Goal: Task Accomplishment & Management: Manage account settings

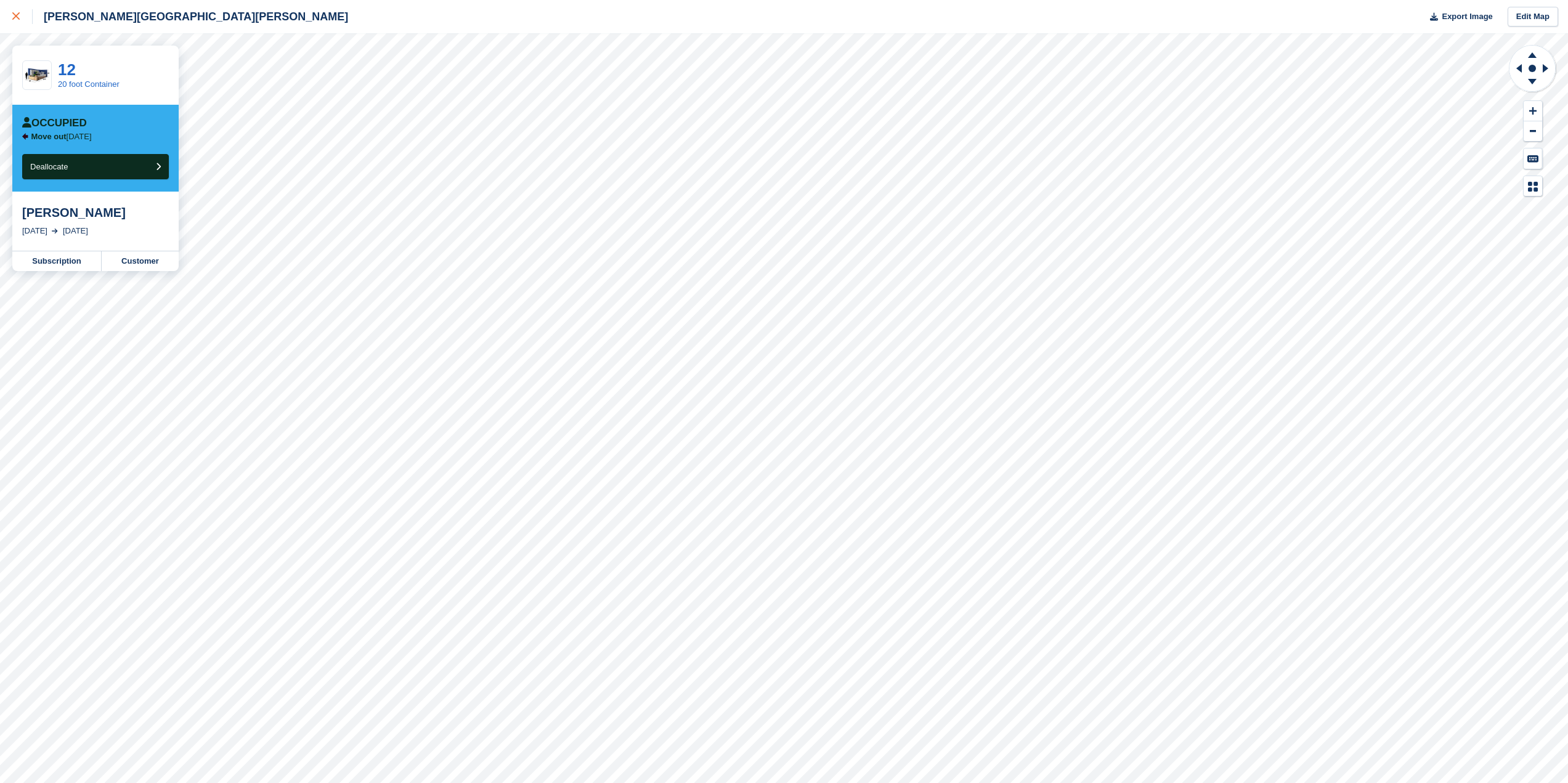
click at [16, 18] on icon at bounding box center [16, 16] width 7 height 7
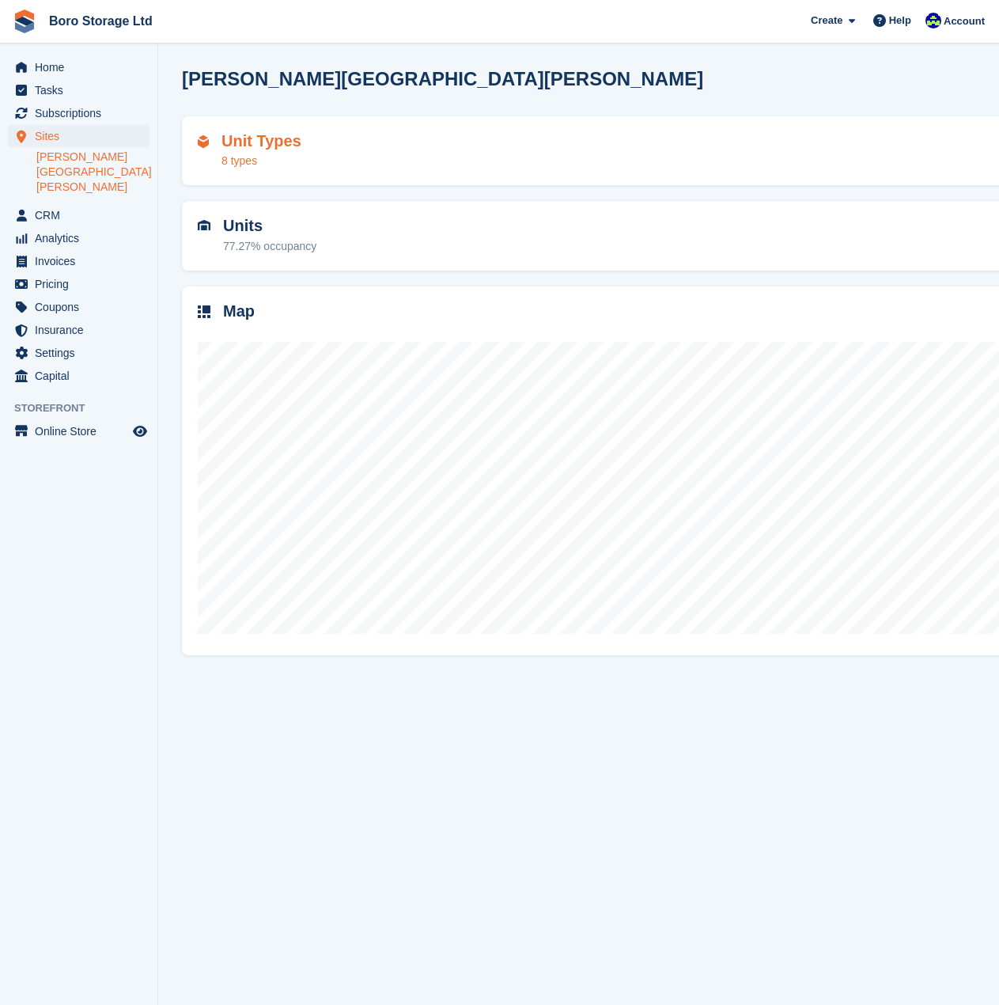
click at [860, 132] on div "Unit Types 8 types" at bounding box center [782, 151] width 1169 height 38
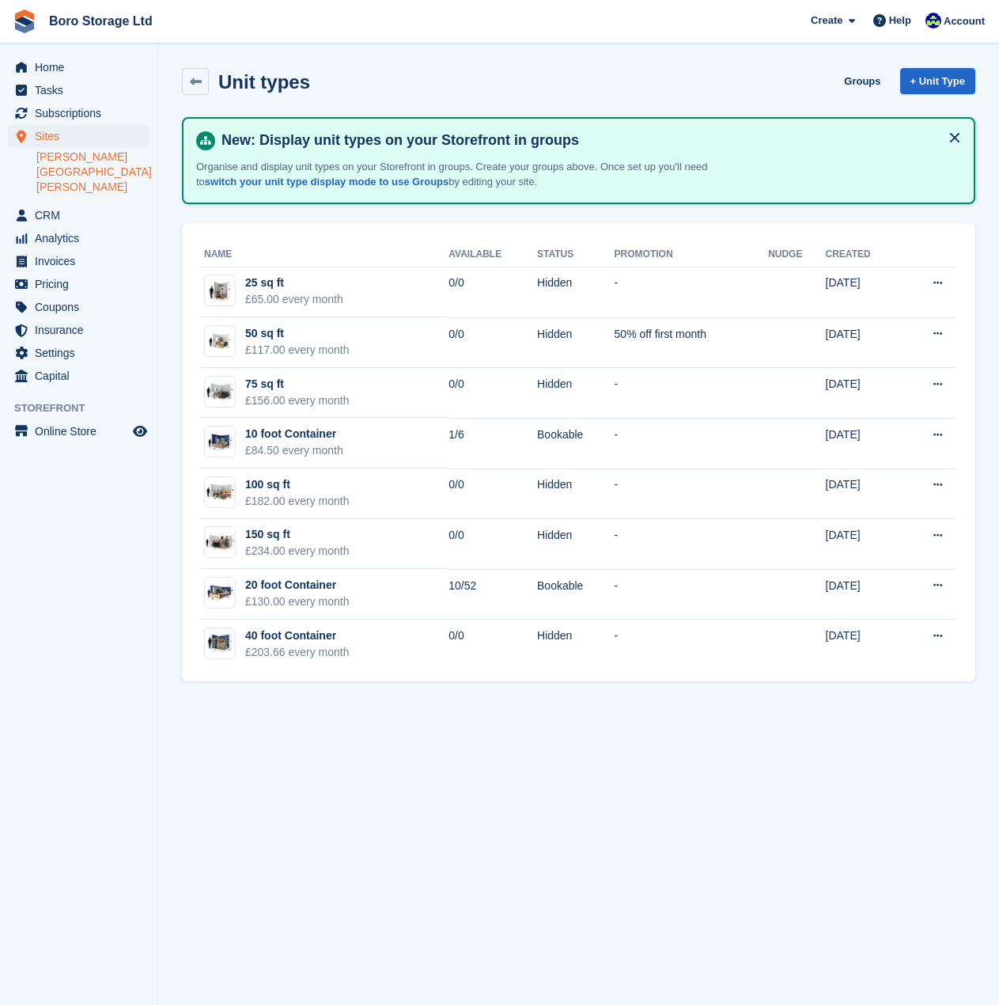
click at [860, 117] on div "New: Display unit types on your Storefront in groups Organise and display unit …" at bounding box center [579, 160] width 794 height 87
click at [85, 27] on link "Boro Storage Ltd" at bounding box center [101, 21] width 116 height 26
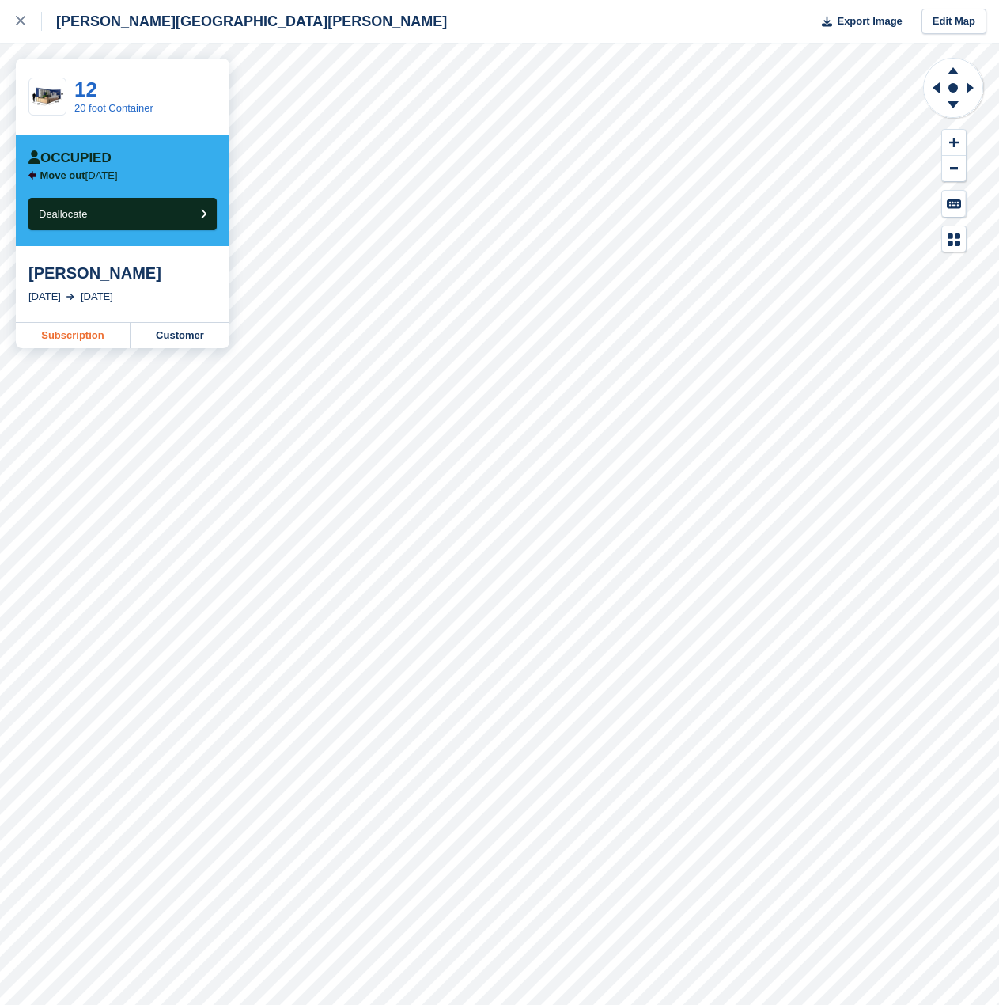
click at [82, 334] on link "Subscription" at bounding box center [73, 335] width 115 height 25
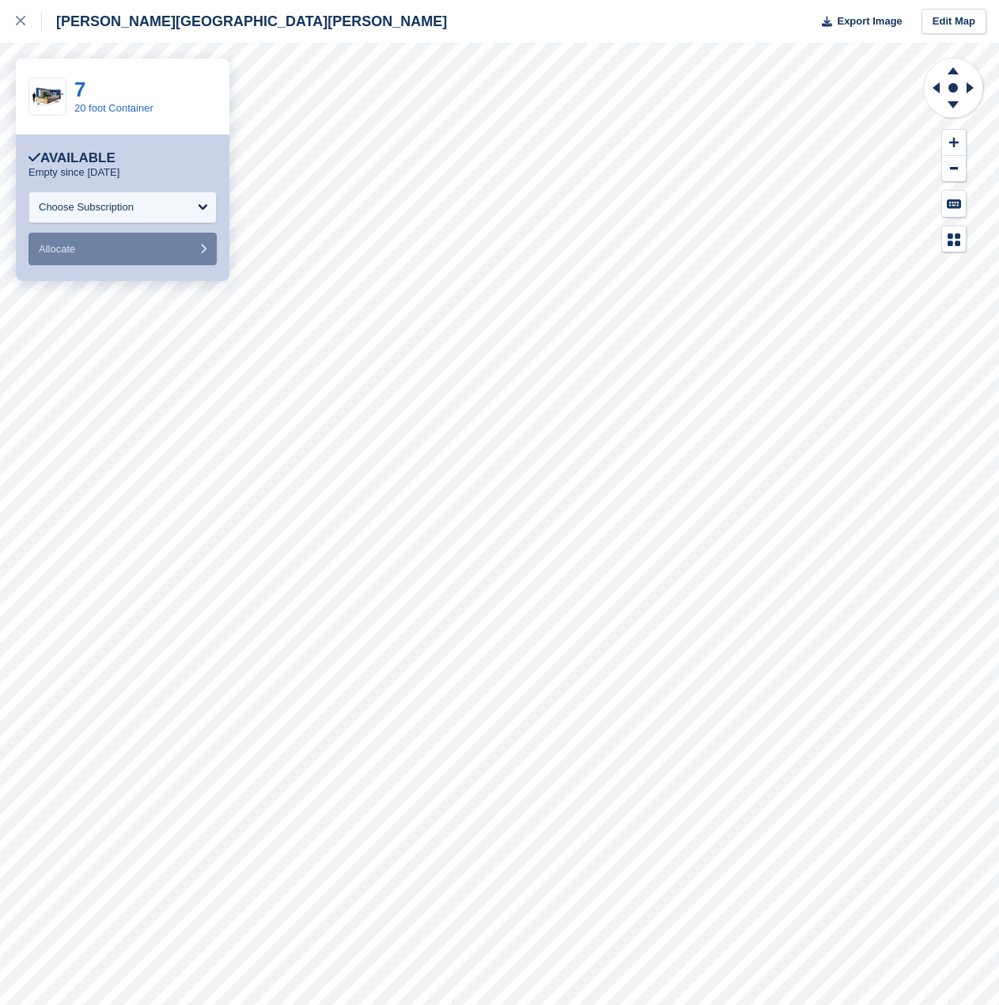
click at [700, 20] on div "[PERSON_NAME] [PERSON_NAME] Road Export Image Edit Map" at bounding box center [499, 21] width 999 height 43
click at [91, 13] on div "[PERSON_NAME][GEOGRAPHIC_DATA][PERSON_NAME]" at bounding box center [244, 21] width 405 height 19
click at [13, 23] on link at bounding box center [21, 21] width 42 height 43
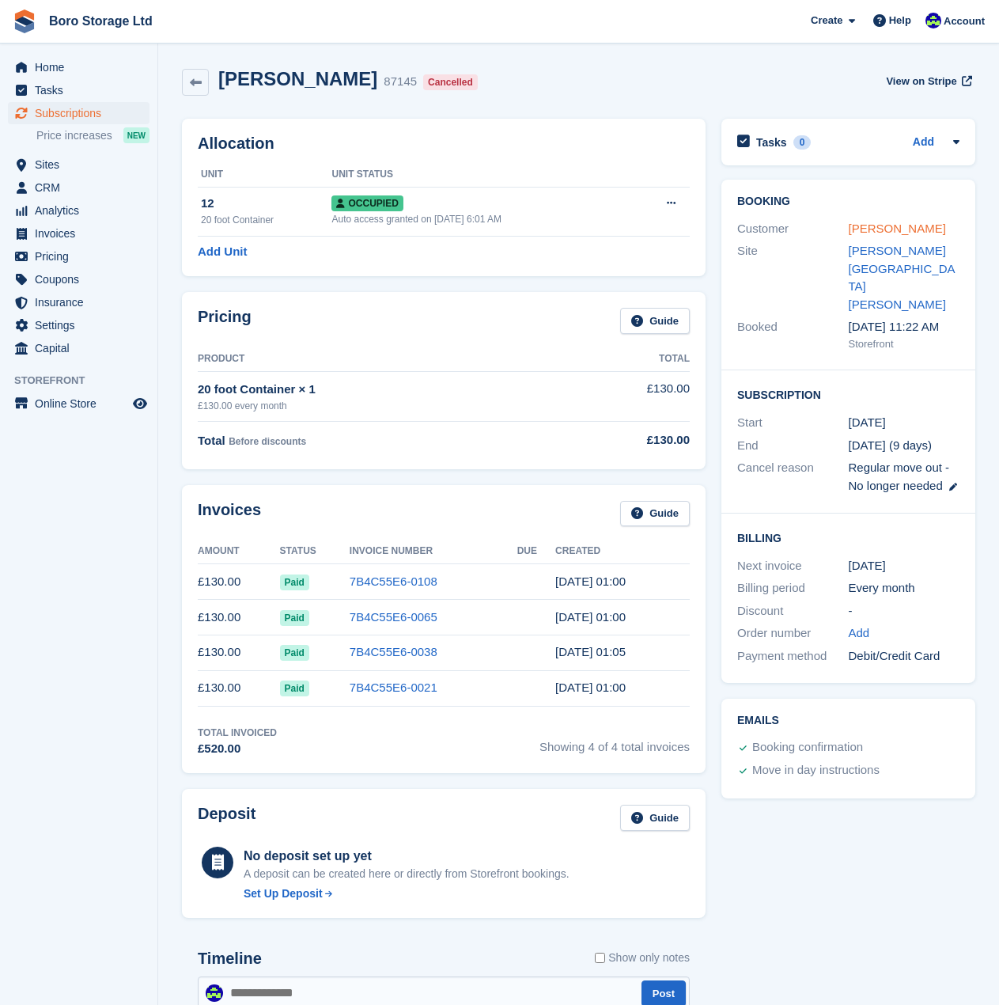
click at [881, 229] on link "[PERSON_NAME]" at bounding box center [897, 228] width 97 height 13
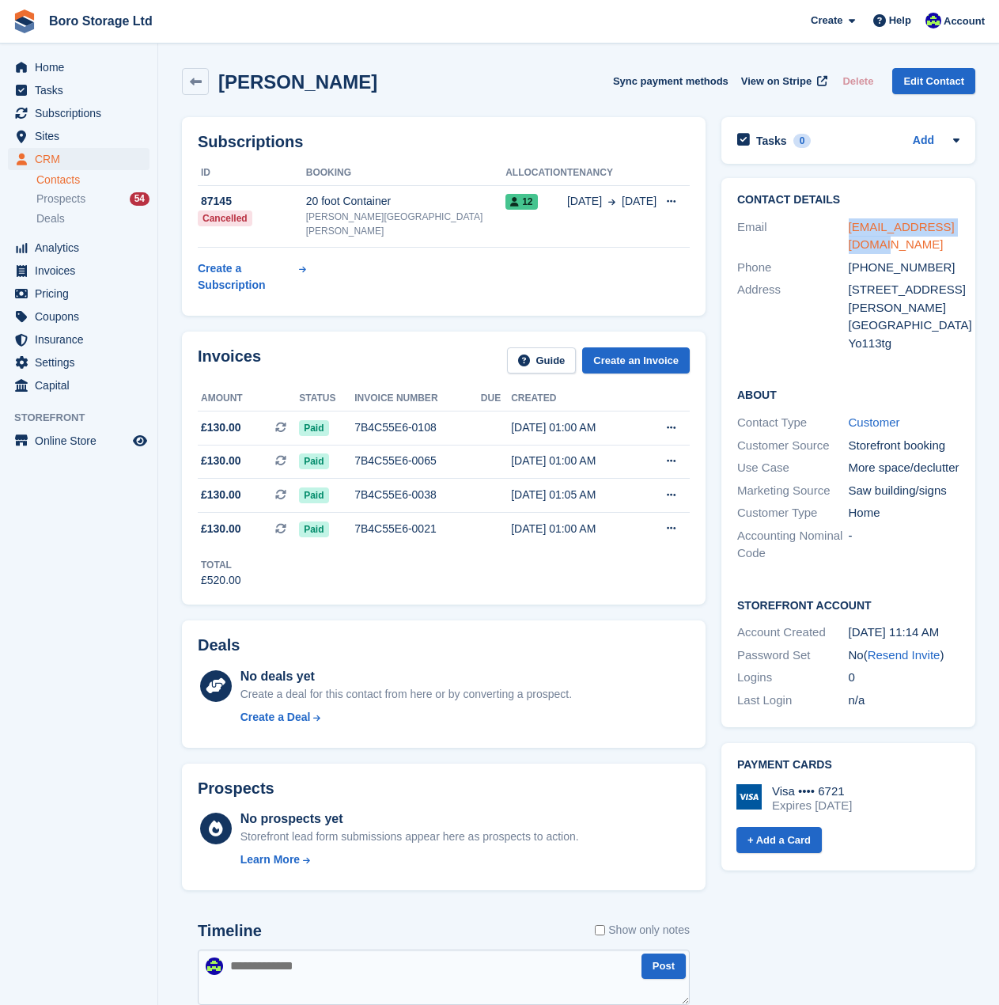
drag, startPoint x: 894, startPoint y: 248, endPoint x: 849, endPoint y: 230, distance: 48.6
click at [849, 230] on div "moorie007@yahoo.co.uk" at bounding box center [905, 236] width 112 height 36
copy link "moorie007@yahoo.co.uk"
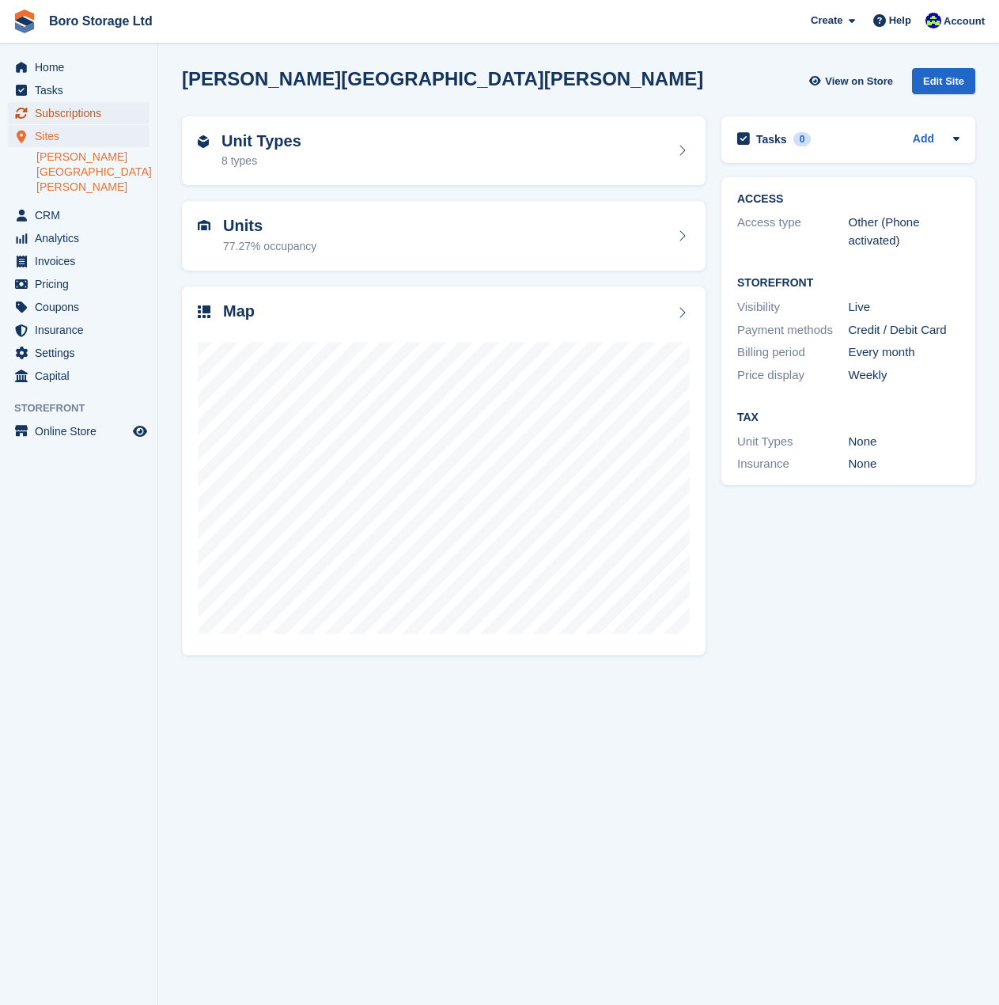
click at [58, 108] on span "Subscriptions" at bounding box center [82, 113] width 95 height 22
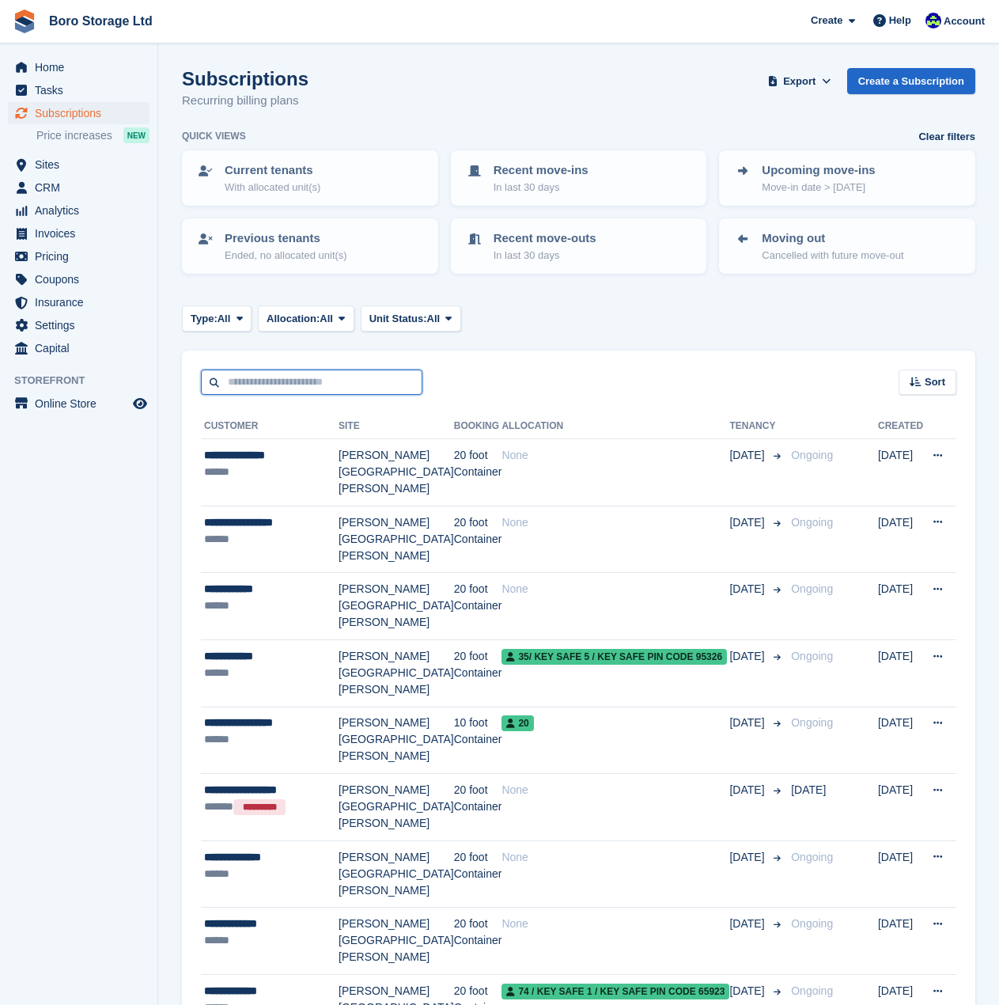
drag, startPoint x: 279, startPoint y: 385, endPoint x: 476, endPoint y: 414, distance: 200.0
click at [283, 385] on input "text" at bounding box center [312, 383] width 222 height 26
paste input "**********"
type input "**********"
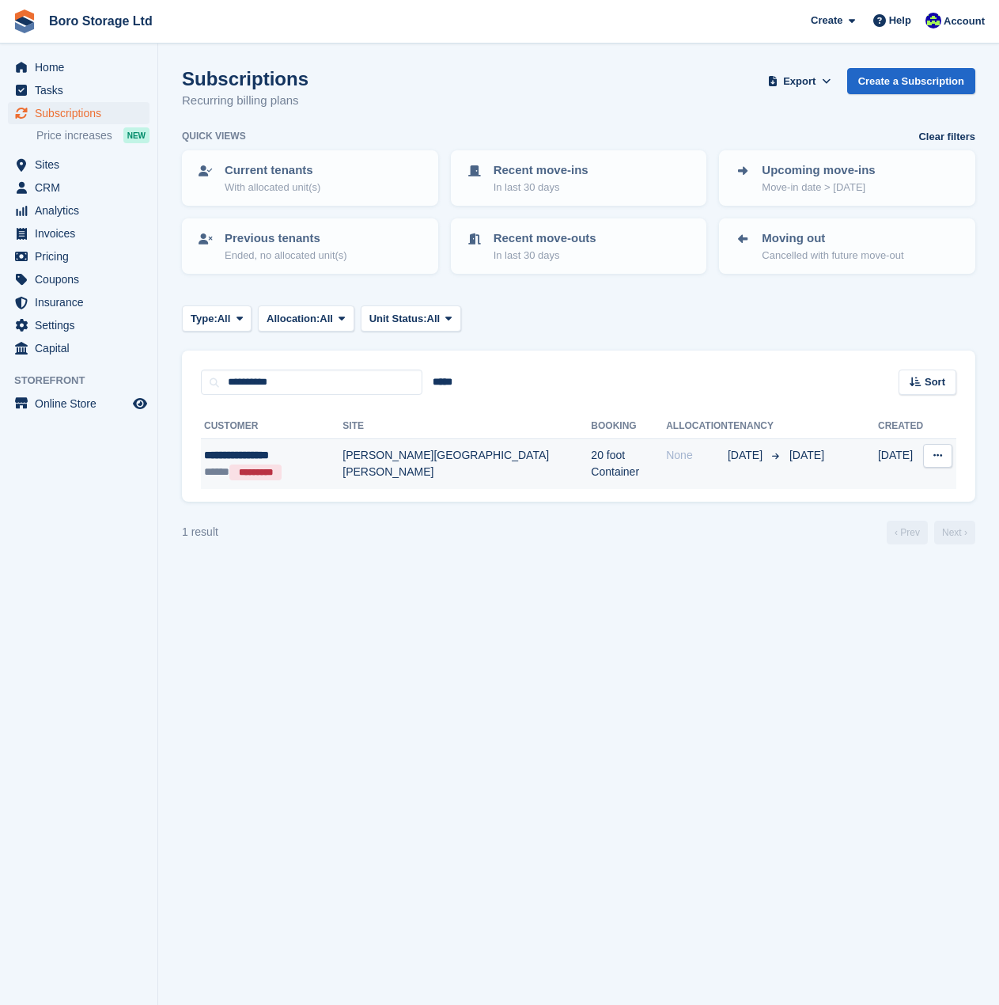
click at [262, 455] on div "**********" at bounding box center [273, 455] width 138 height 17
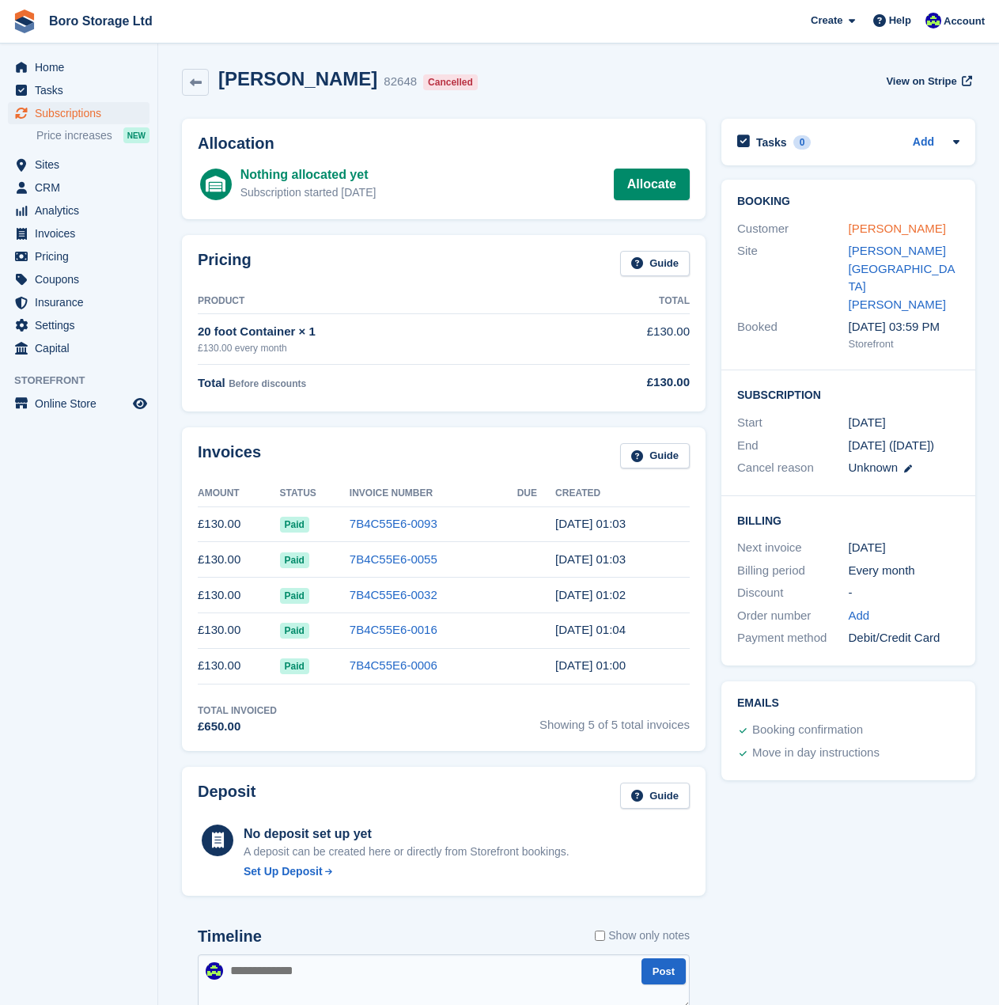
click at [893, 226] on link "[PERSON_NAME]" at bounding box center [897, 228] width 97 height 13
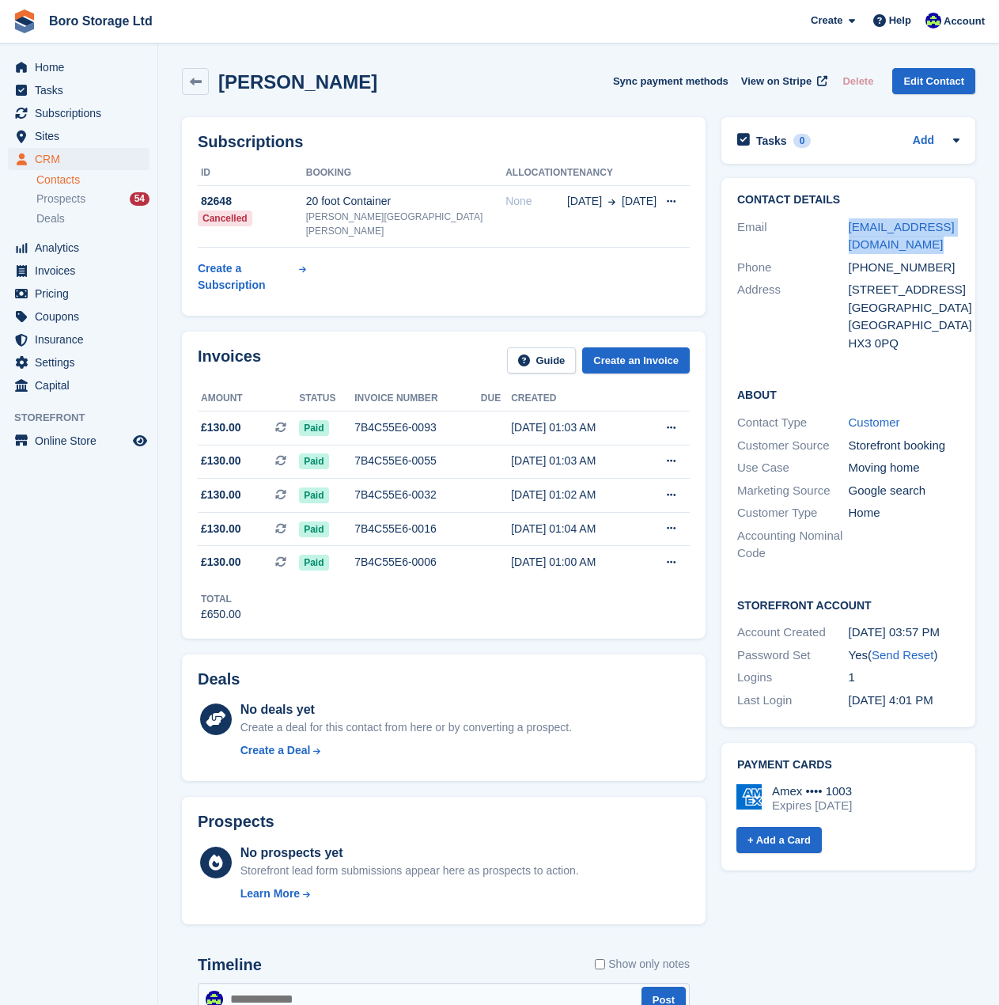
drag, startPoint x: 936, startPoint y: 251, endPoint x: 847, endPoint y: 229, distance: 91.9
click at [847, 229] on div "Email dianewhargreaves@hotmail.com" at bounding box center [849, 236] width 222 height 40
copy div "dianewhargreaves@hotmail.com"
click at [37, 73] on span "Home" at bounding box center [82, 67] width 95 height 22
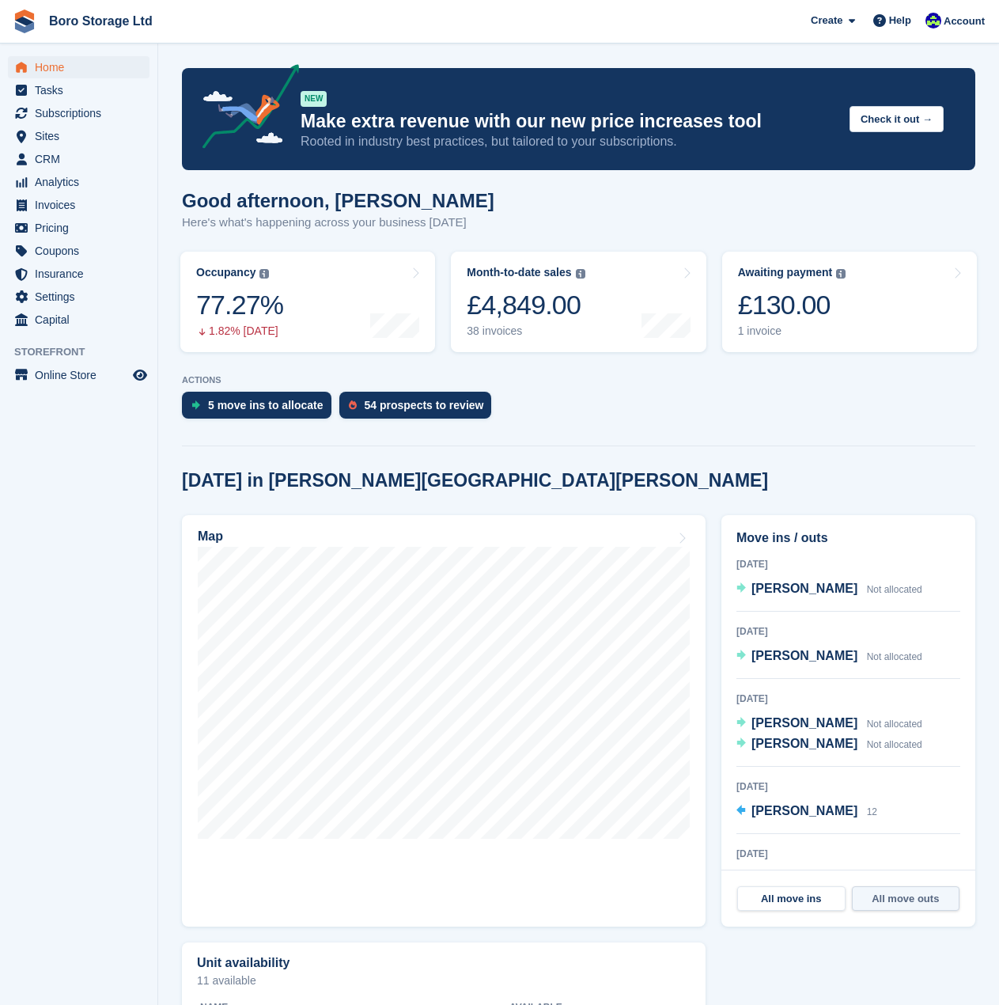
click at [923, 895] on link "All move outs" at bounding box center [906, 898] width 108 height 25
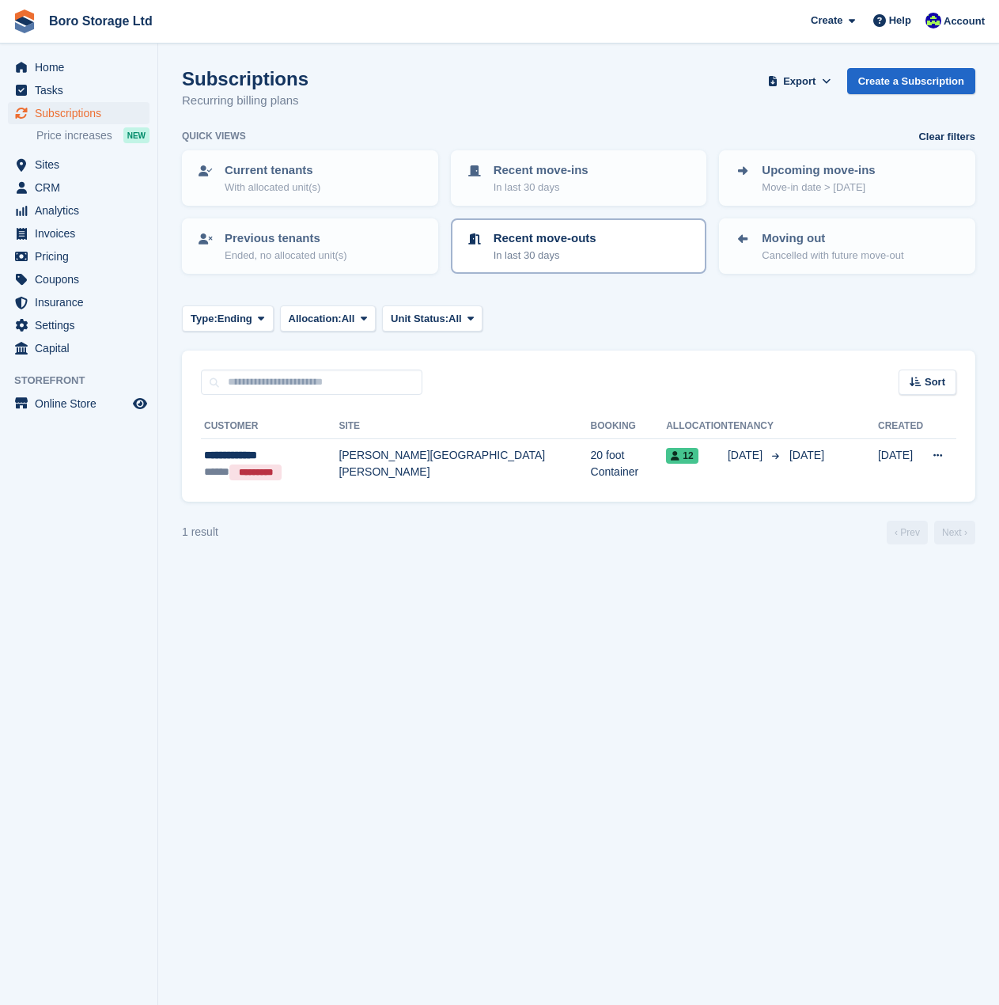
click at [580, 262] on p "In last 30 days" at bounding box center [545, 256] width 103 height 16
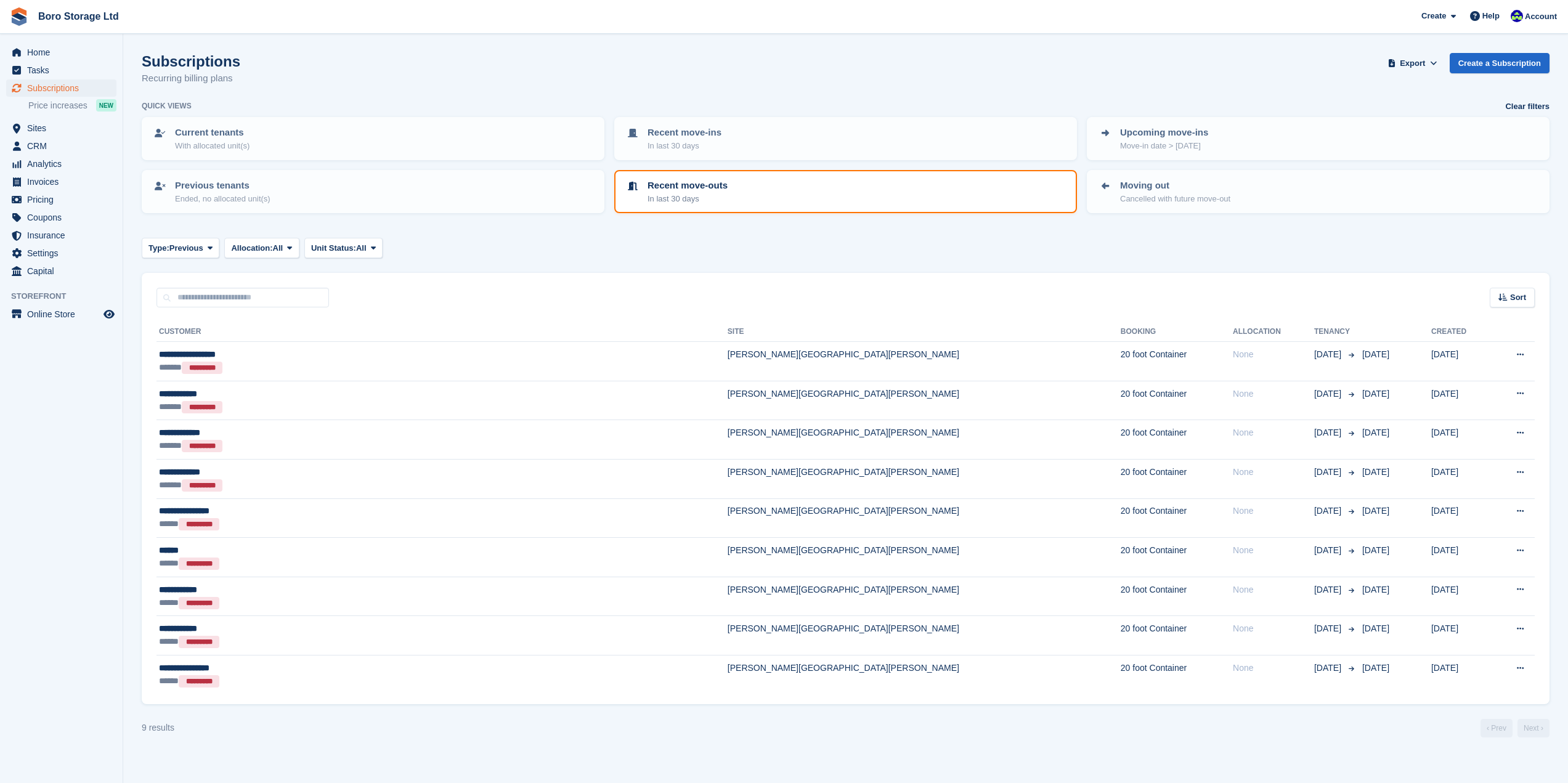
click at [778, 99] on div "Subscriptions Recurring billing plans Export Export Subscriptions Export a CSV …" at bounding box center [846, 76] width 1408 height 47
